Goal: Transaction & Acquisition: Obtain resource

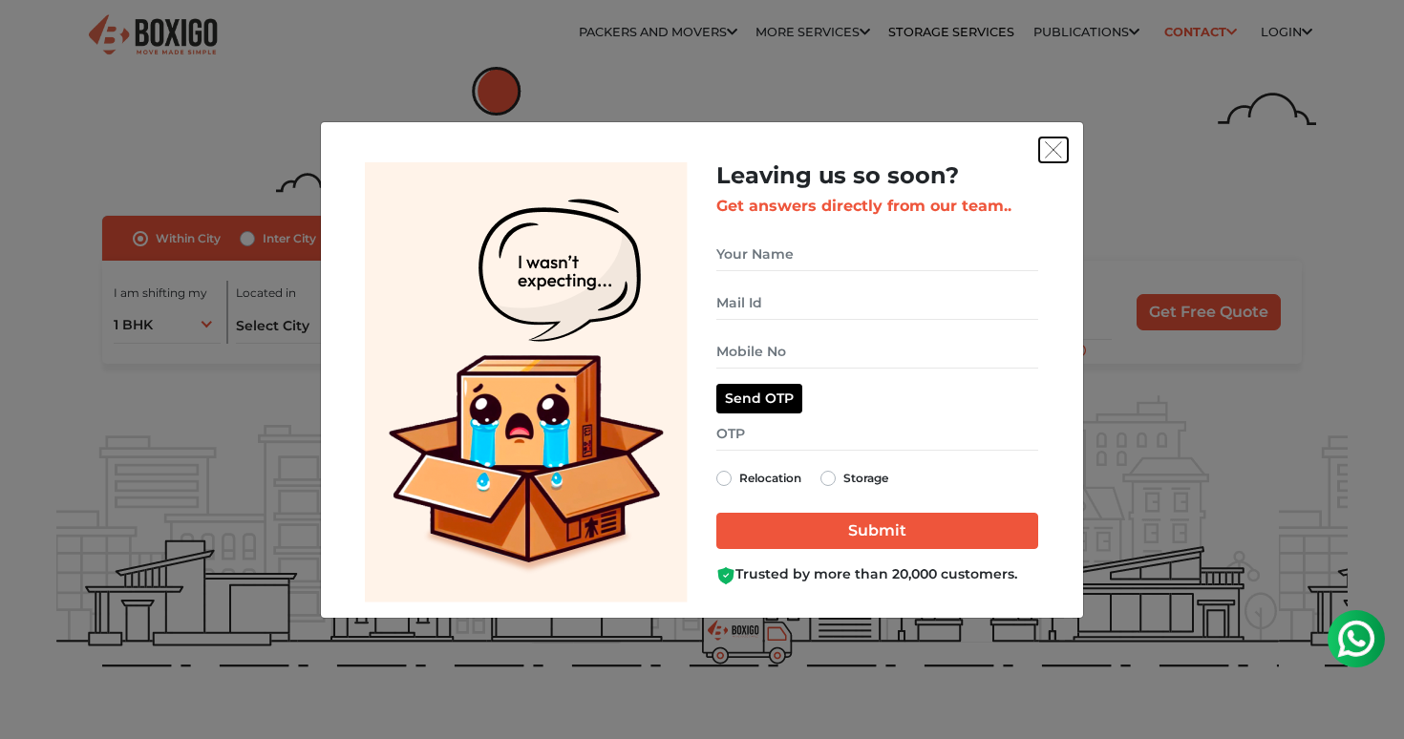
click at [1051, 158] on img "get free quote dialog" at bounding box center [1053, 149] width 17 height 17
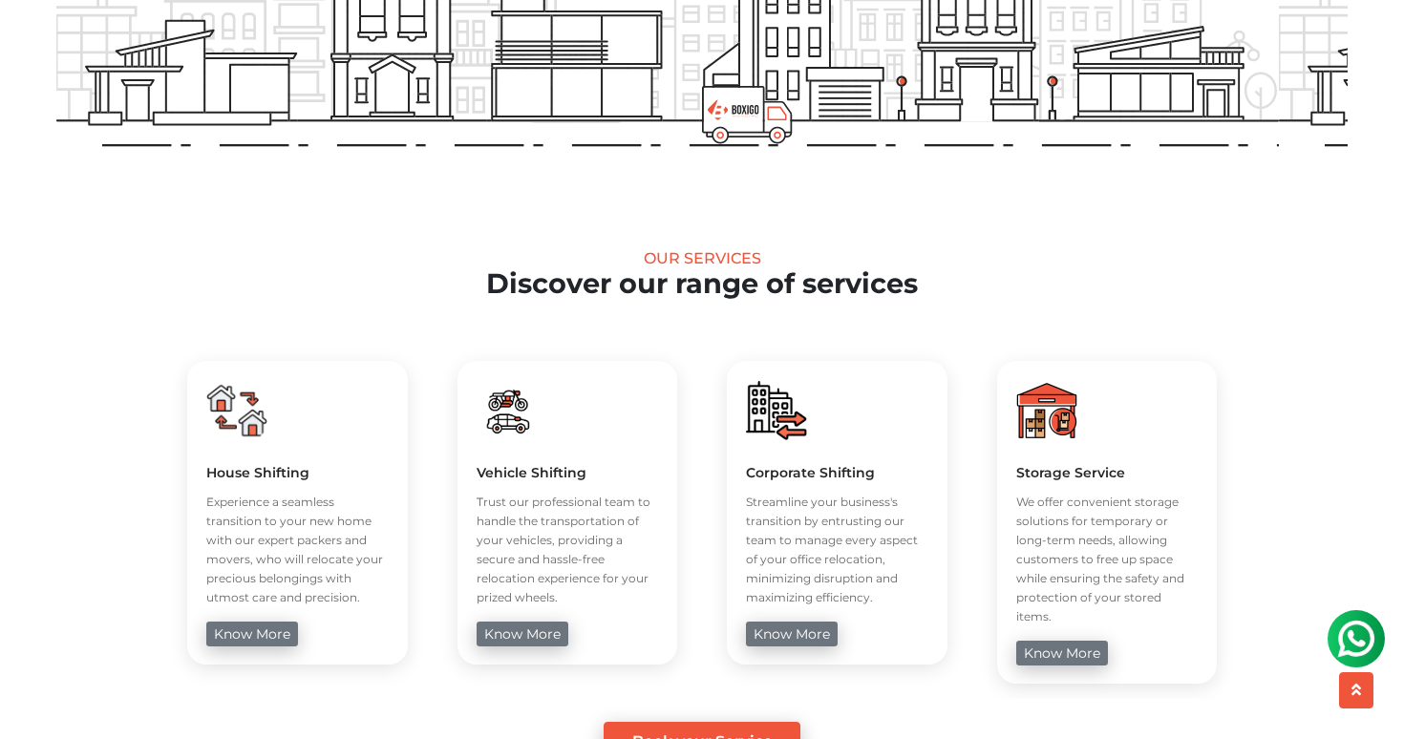
scroll to position [613, 0]
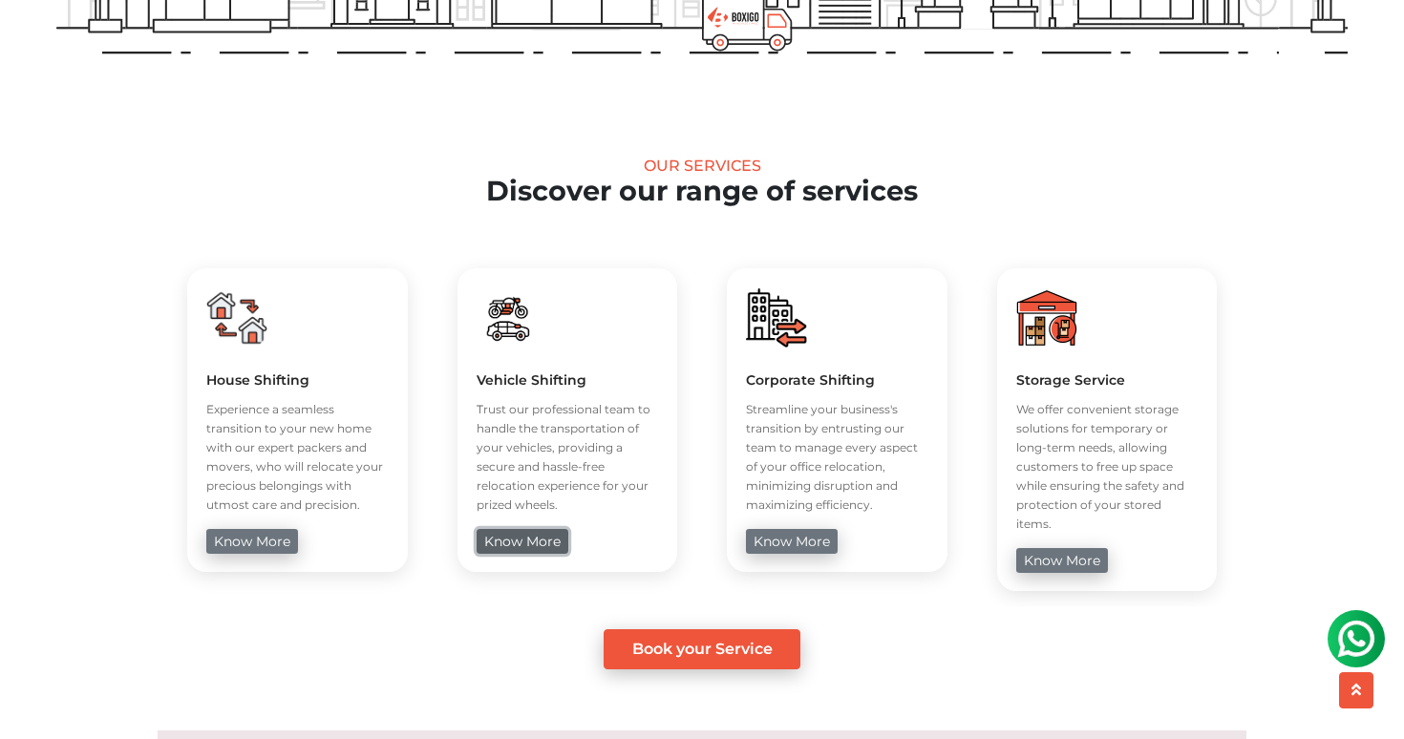
click at [534, 549] on link "know more" at bounding box center [523, 541] width 92 height 25
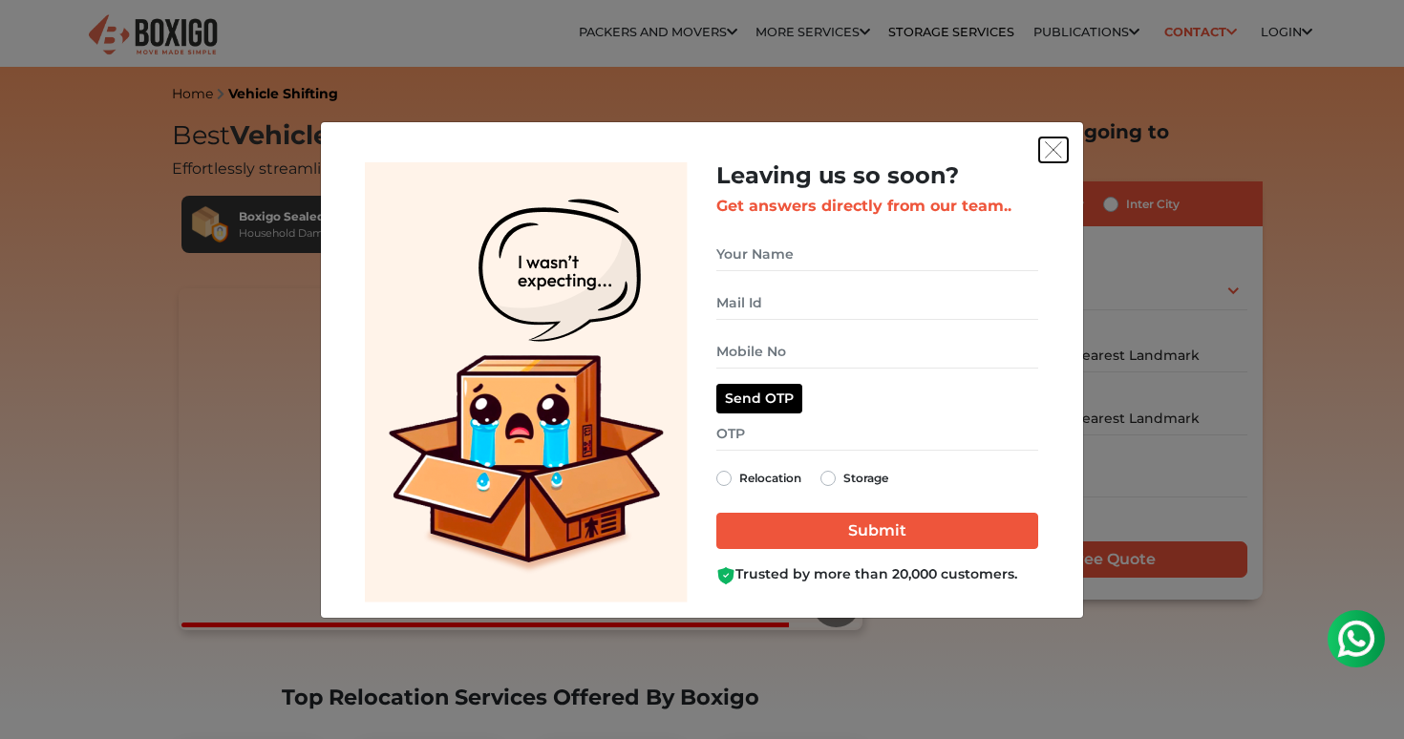
click at [1053, 149] on img "get free quote dialog" at bounding box center [1053, 149] width 17 height 17
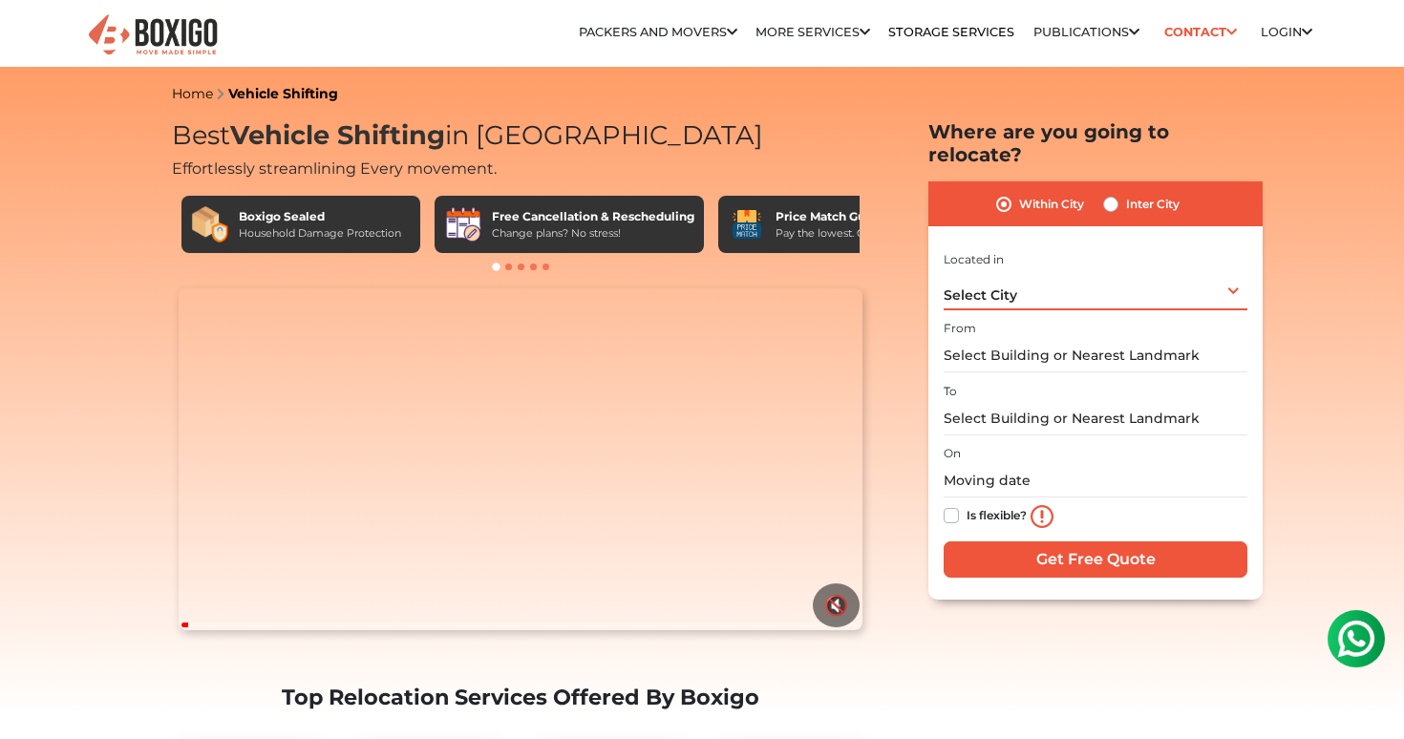
click at [1020, 277] on div "Select City Select City [GEOGRAPHIC_DATA] [GEOGRAPHIC_DATA] [GEOGRAPHIC_DATA] […" at bounding box center [1096, 290] width 304 height 40
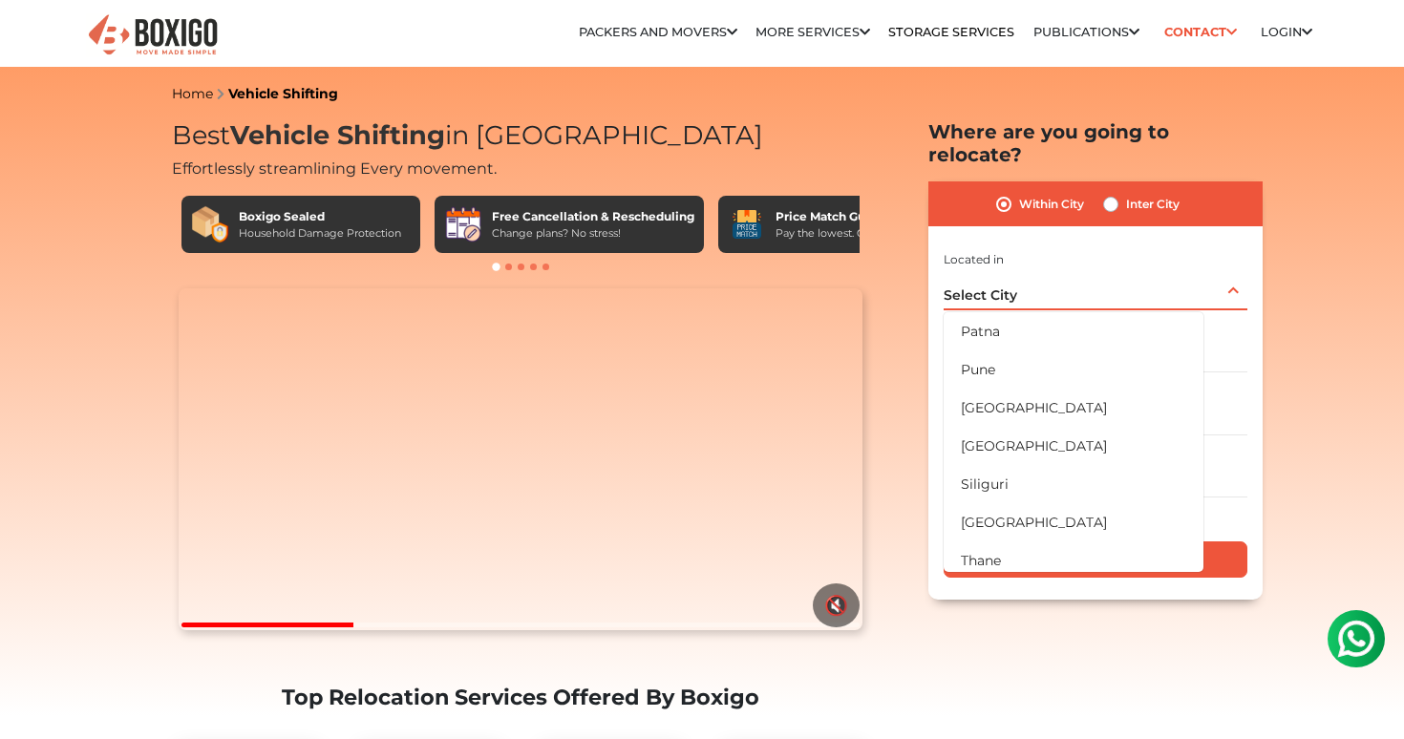
scroll to position [1116, 0]
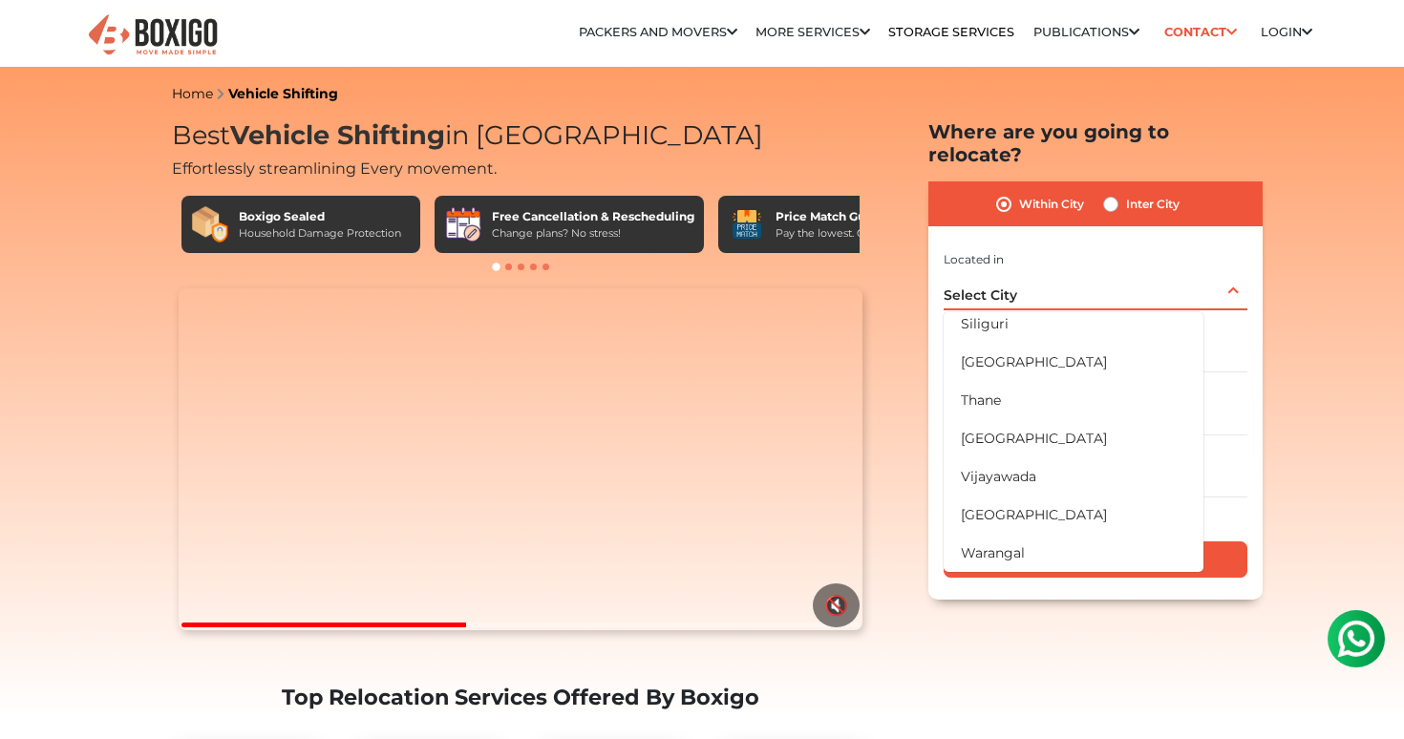
click at [1005, 287] on span "Select City" at bounding box center [981, 295] width 74 height 17
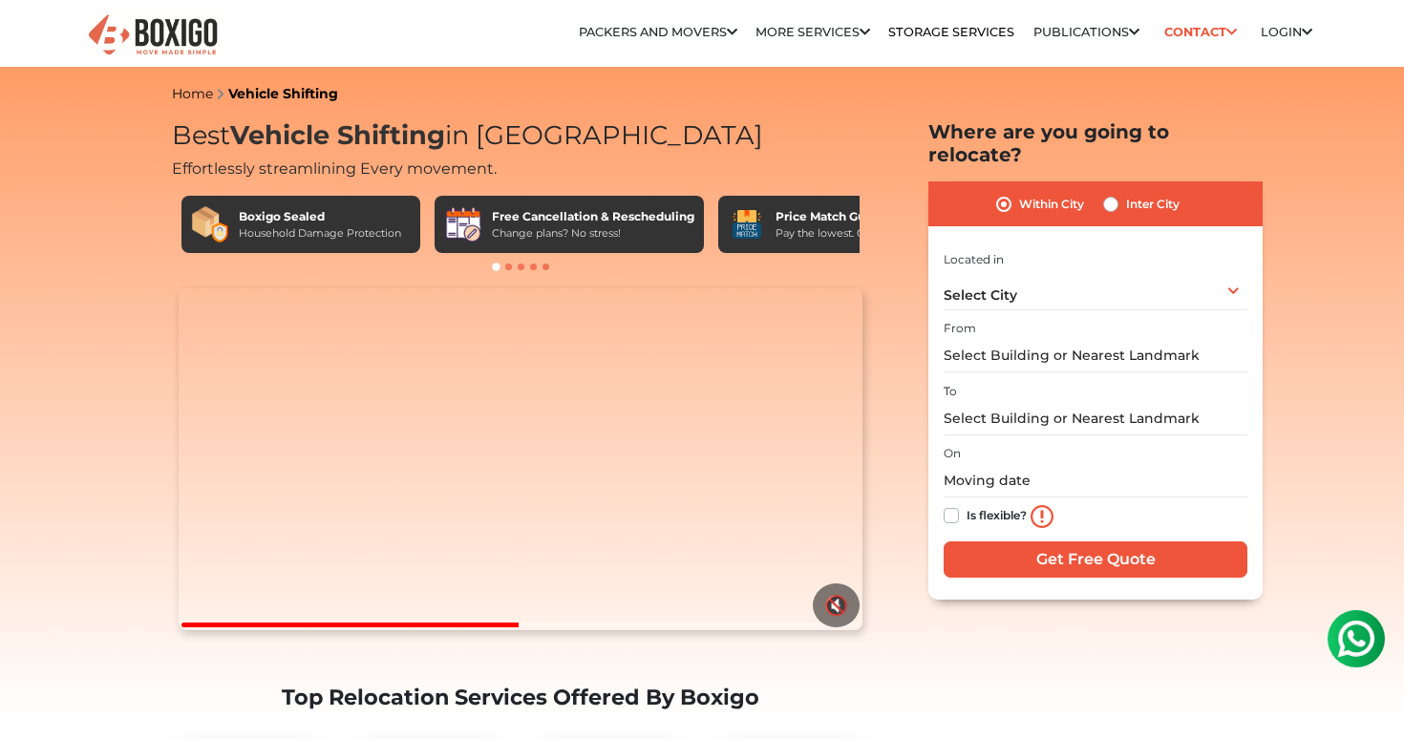
click at [1132, 193] on label "Inter City" at bounding box center [1153, 204] width 54 height 23
click at [1119, 193] on input "Inter City" at bounding box center [1110, 202] width 15 height 19
radio input "true"
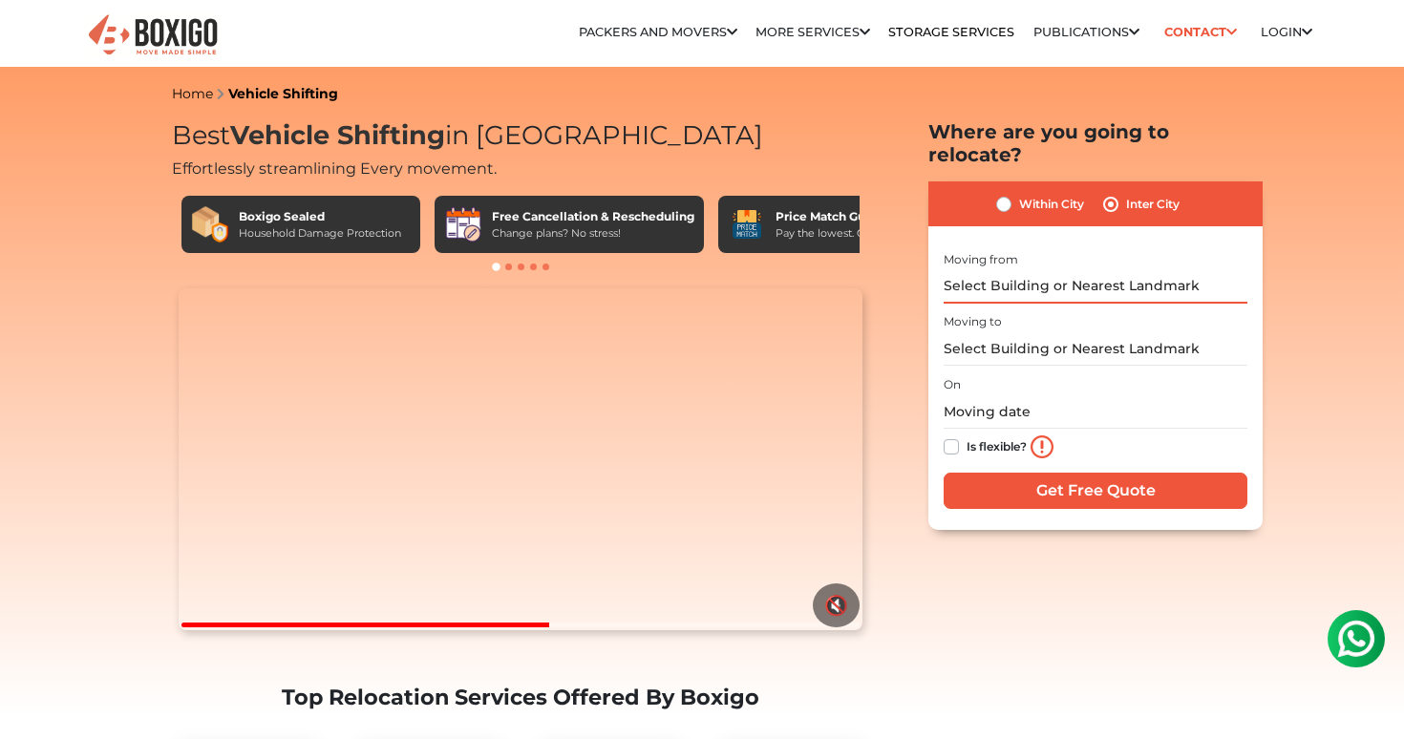
click at [1024, 270] on input "text" at bounding box center [1096, 286] width 304 height 33
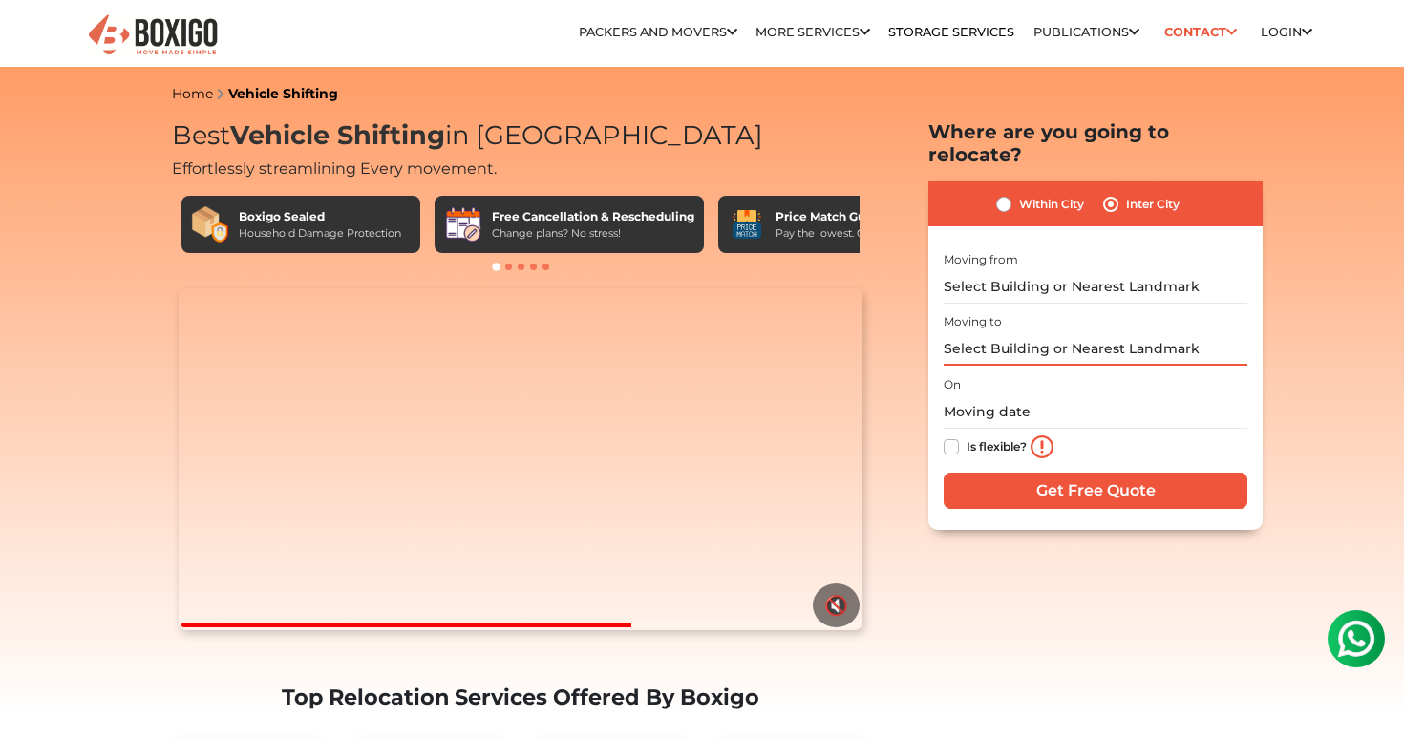
click at [1018, 334] on input "text" at bounding box center [1096, 348] width 304 height 33
